Goal: Use online tool/utility: Utilize a website feature to perform a specific function

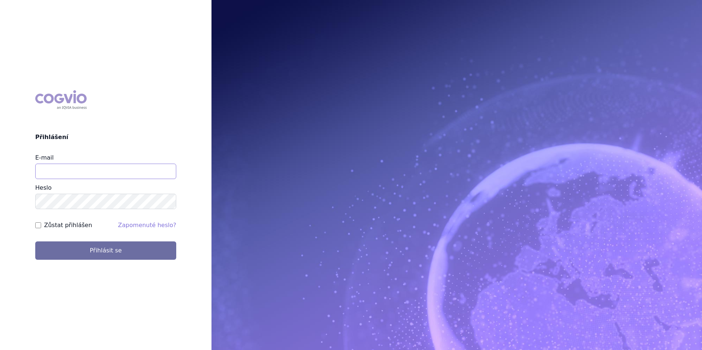
click at [95, 167] on input "E-mail" at bounding box center [105, 171] width 141 height 15
type input "i"
type input "michaela.x.tauchmanova@gsk.com"
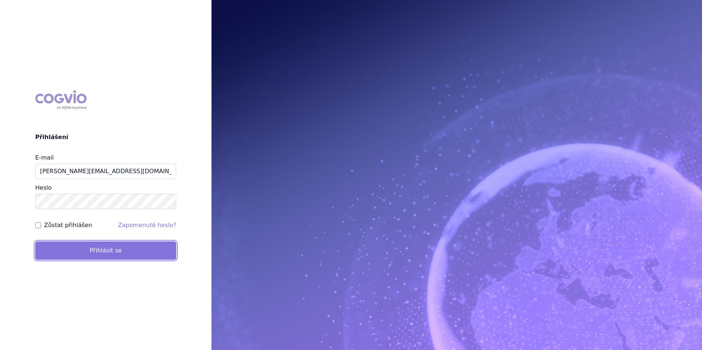
click at [121, 252] on button "Přihlásit se" at bounding box center [105, 251] width 141 height 18
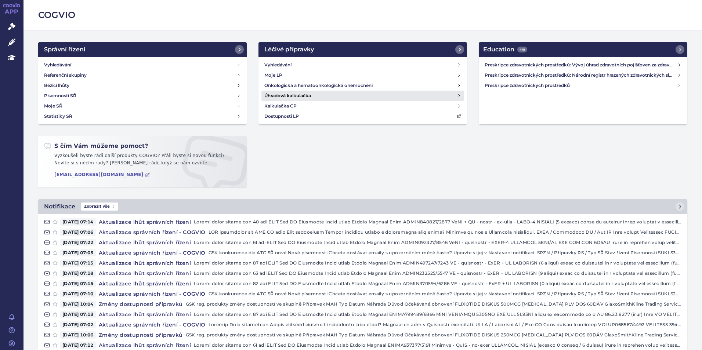
click at [287, 98] on h4 "Úhradová kalkulačka" at bounding box center [287, 95] width 47 height 7
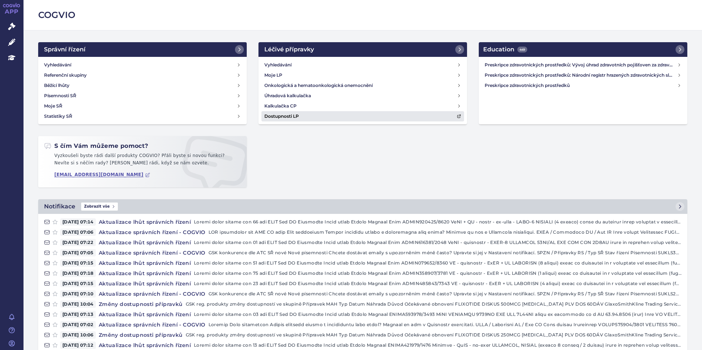
click at [290, 111] on link "Dostupnosti LP" at bounding box center [362, 116] width 203 height 10
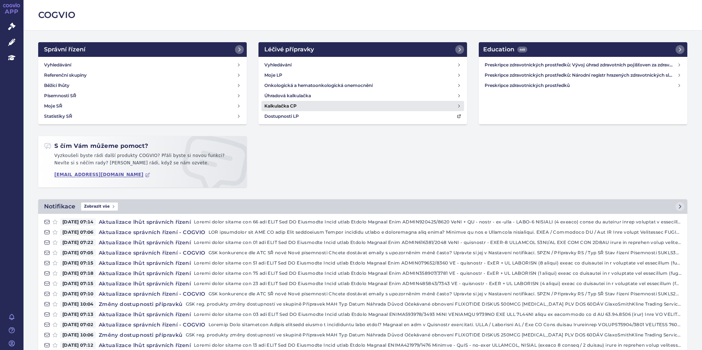
click at [293, 107] on h4 "Kalkulačka CP" at bounding box center [280, 105] width 32 height 7
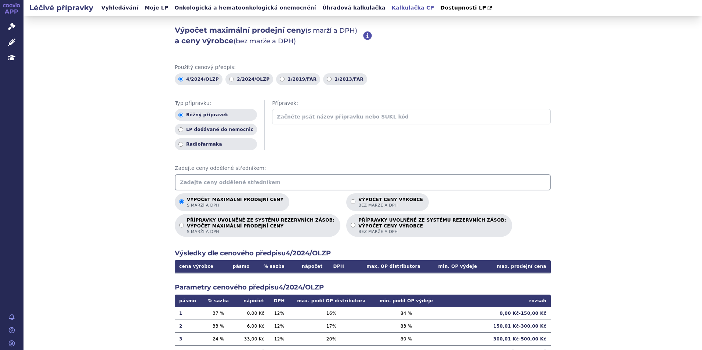
click at [264, 183] on input "text" at bounding box center [363, 182] width 376 height 16
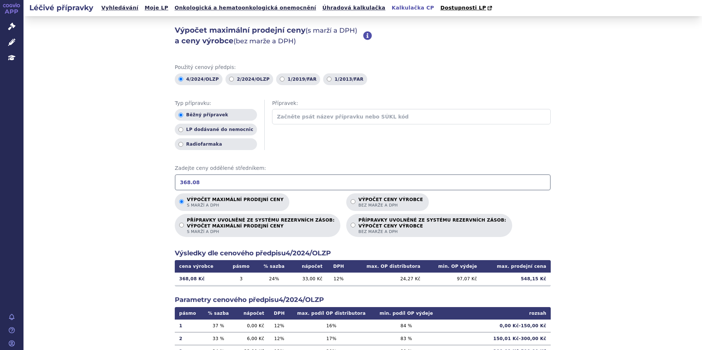
type input "368.08"
